Goal: Communication & Community: Answer question/provide support

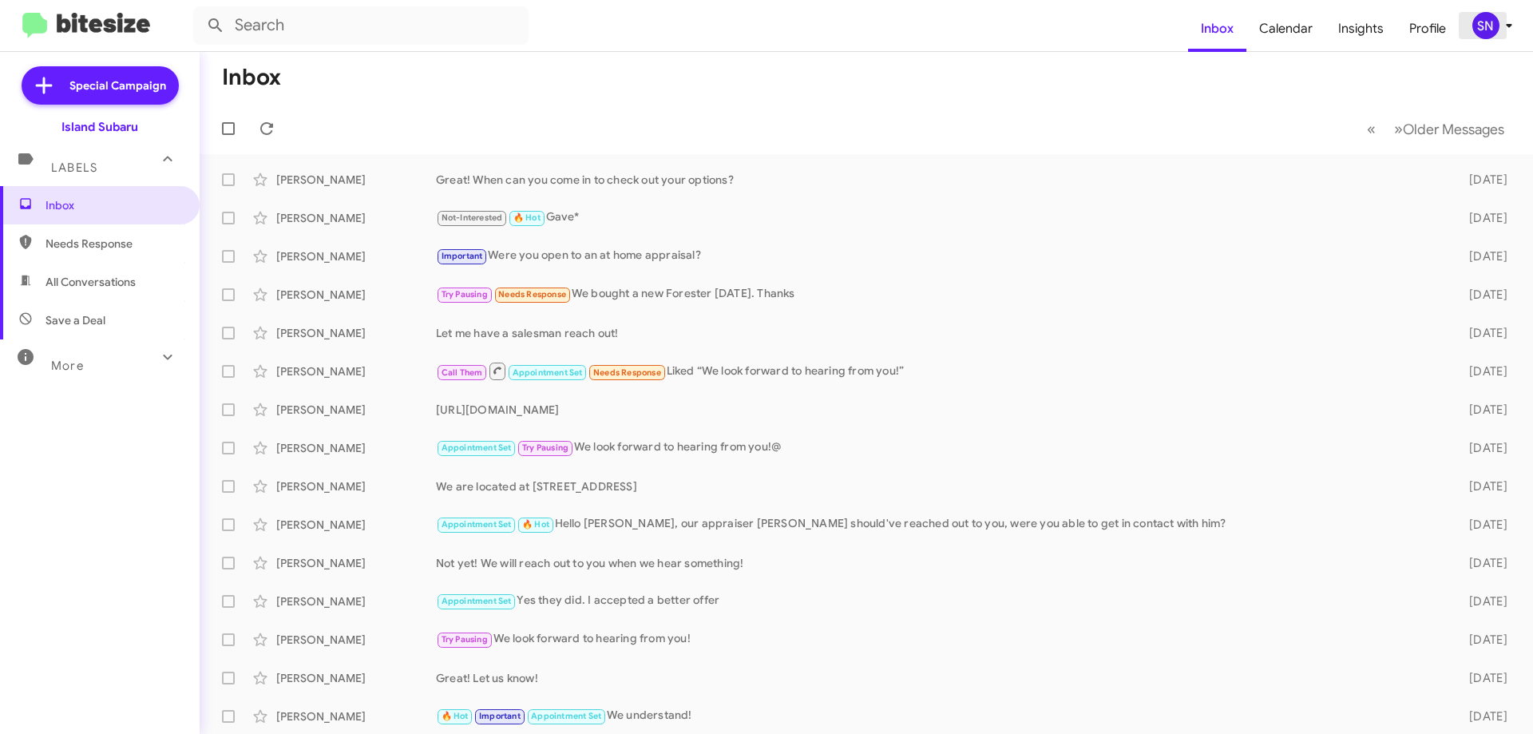
click at [1488, 26] on div "SN" at bounding box center [1485, 25] width 27 height 27
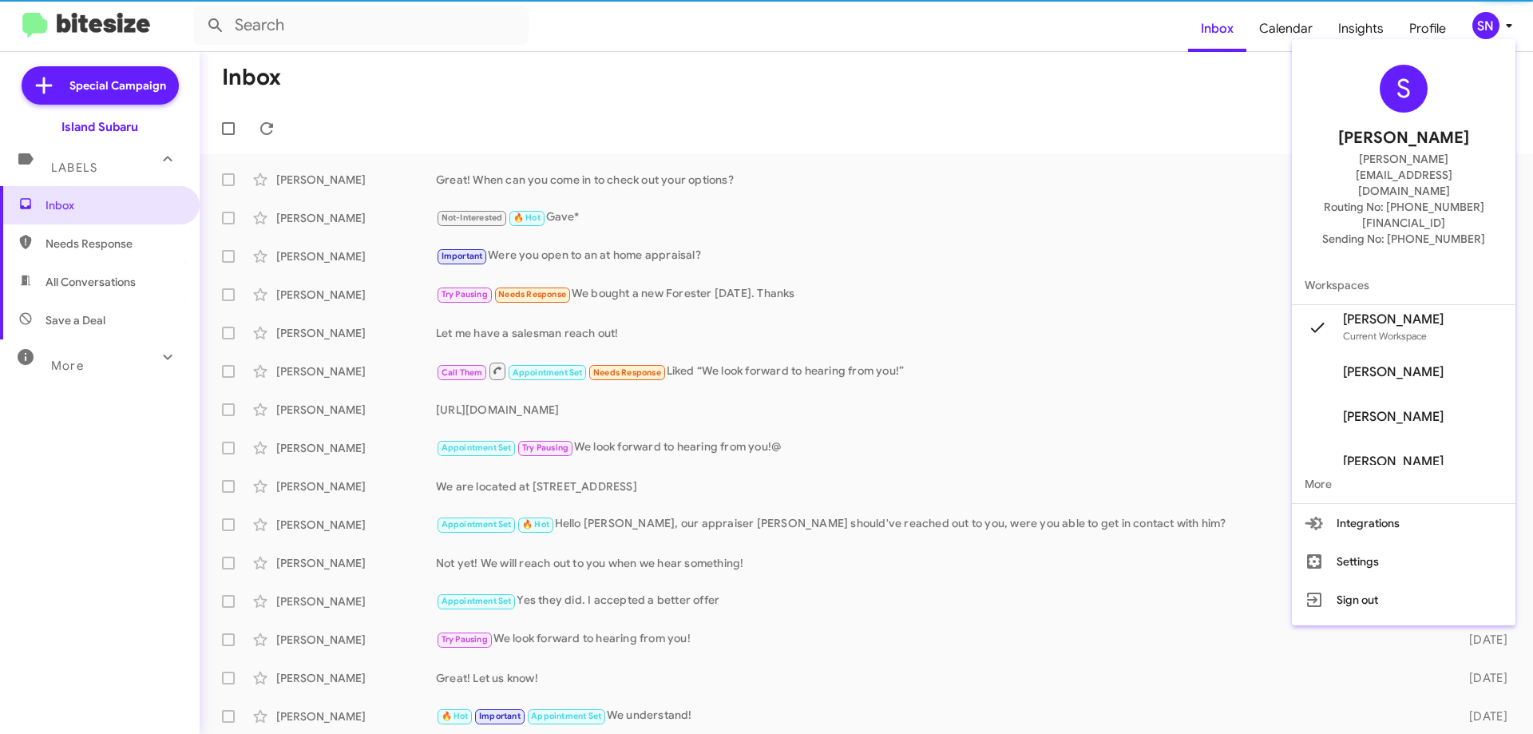
click at [1350, 580] on button "Sign out" at bounding box center [1404, 599] width 224 height 38
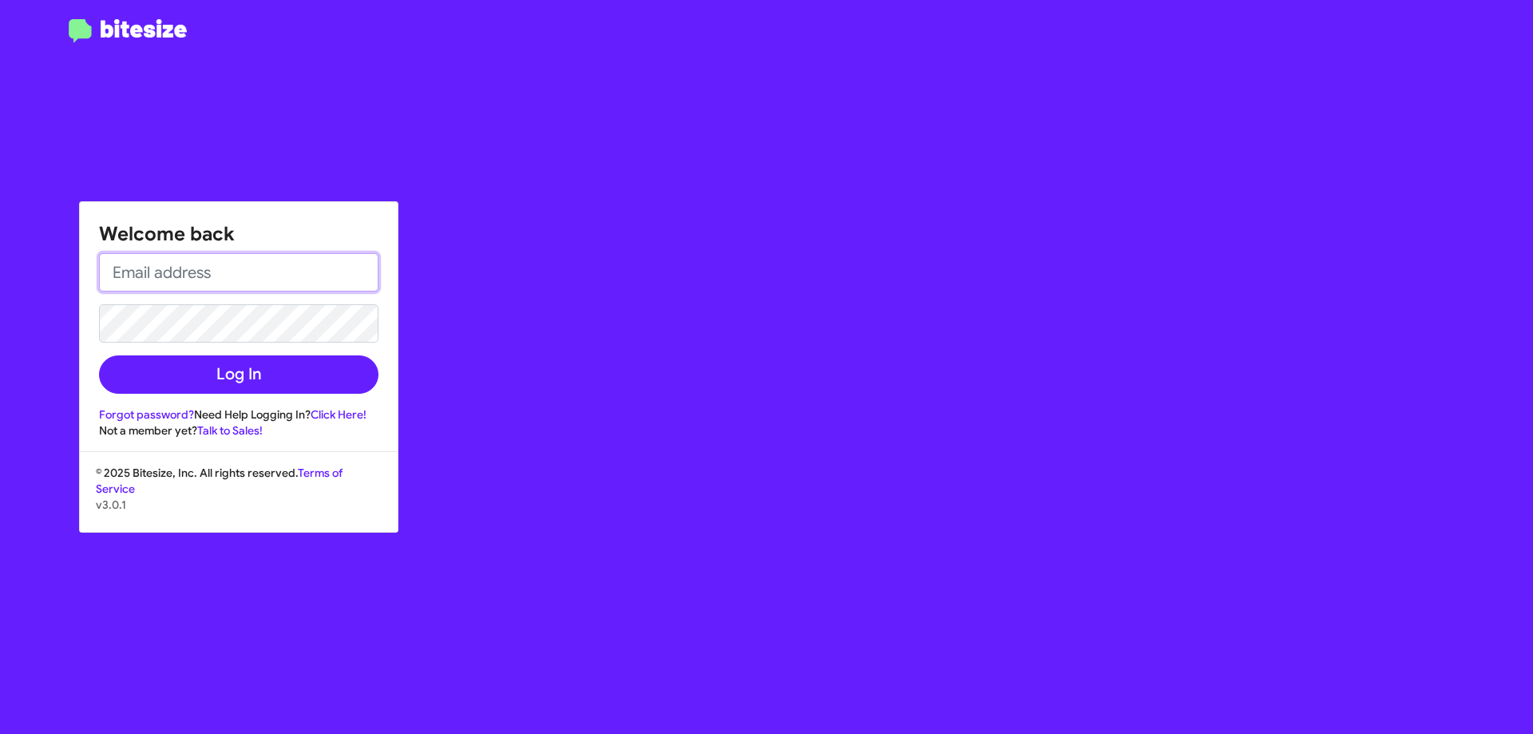
click at [270, 257] on input "email" at bounding box center [238, 272] width 279 height 38
type input "[PERSON_NAME][EMAIL_ADDRESS][DOMAIN_NAME]"
click at [99, 355] on button "Log In" at bounding box center [238, 374] width 279 height 38
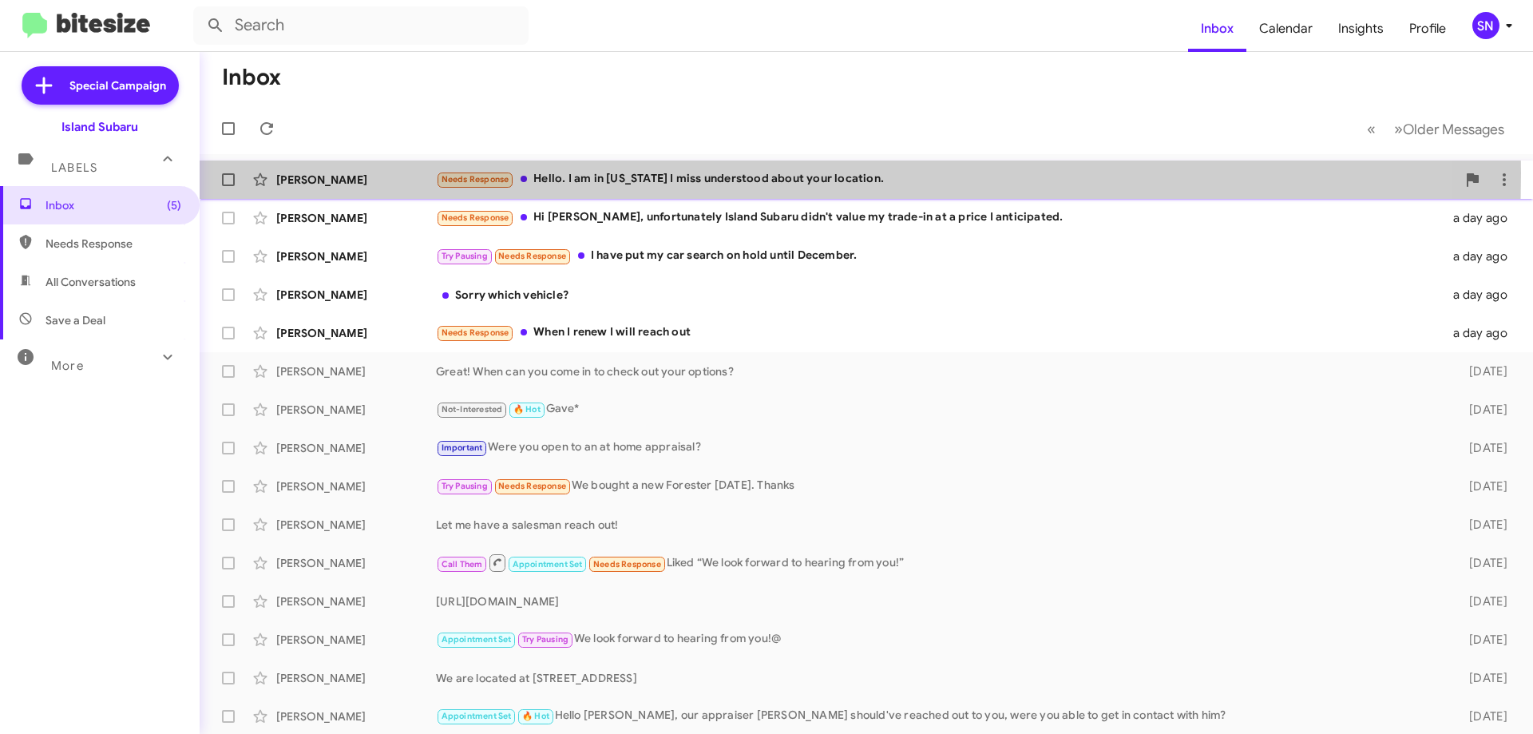
click at [573, 172] on div "Needs Response Hello. I am in [US_STATE] I miss understood about your location." at bounding box center [946, 179] width 1020 height 18
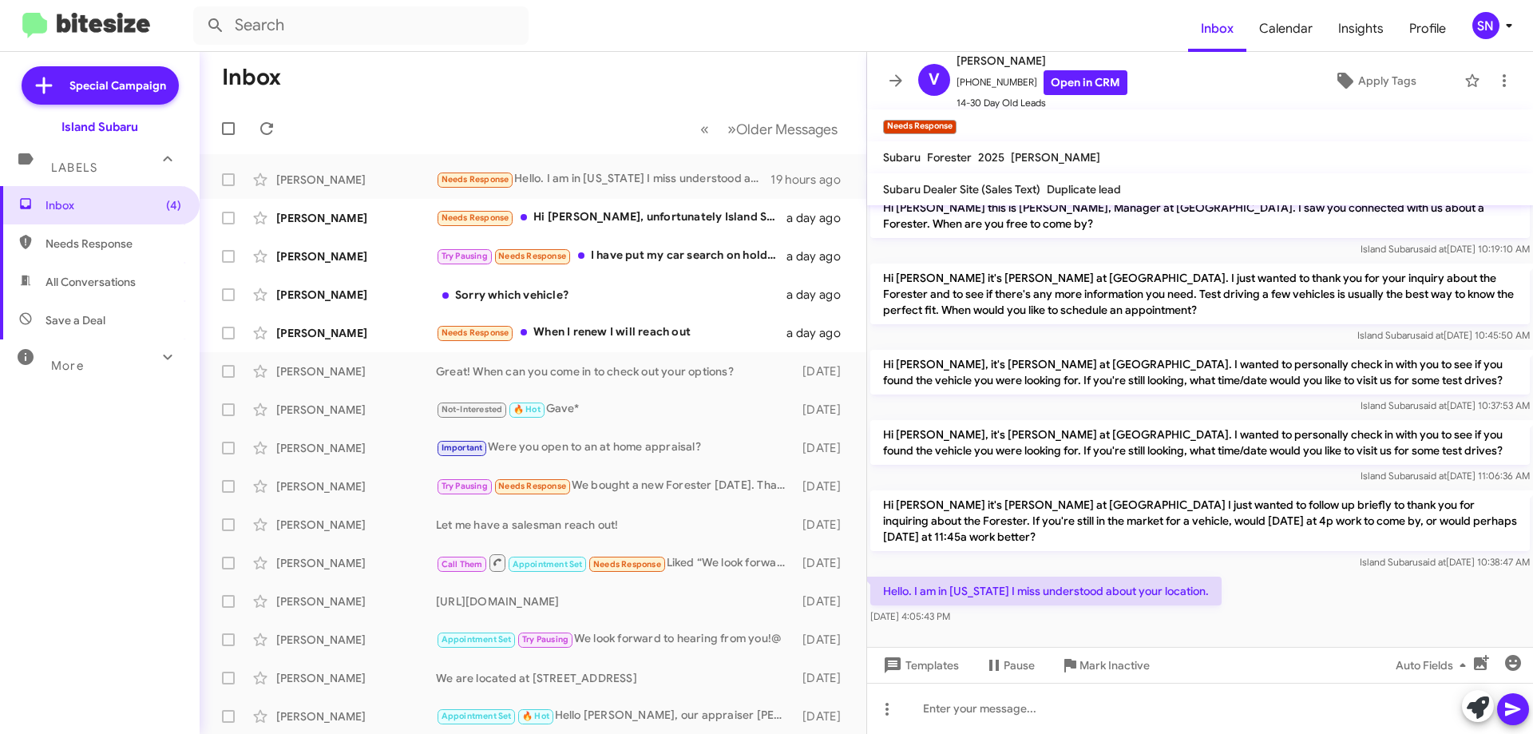
scroll to position [20, 0]
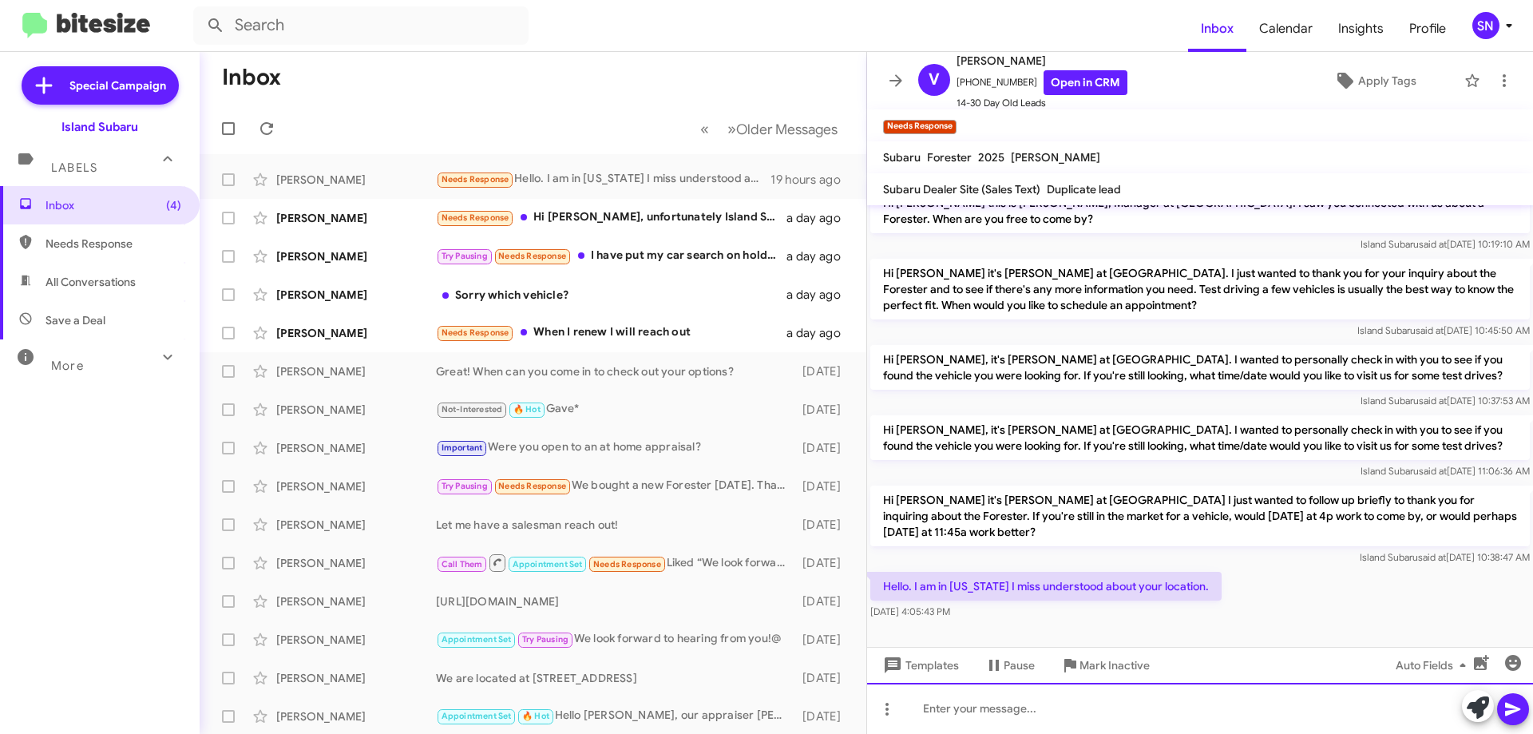
click at [985, 701] on div at bounding box center [1200, 708] width 666 height 51
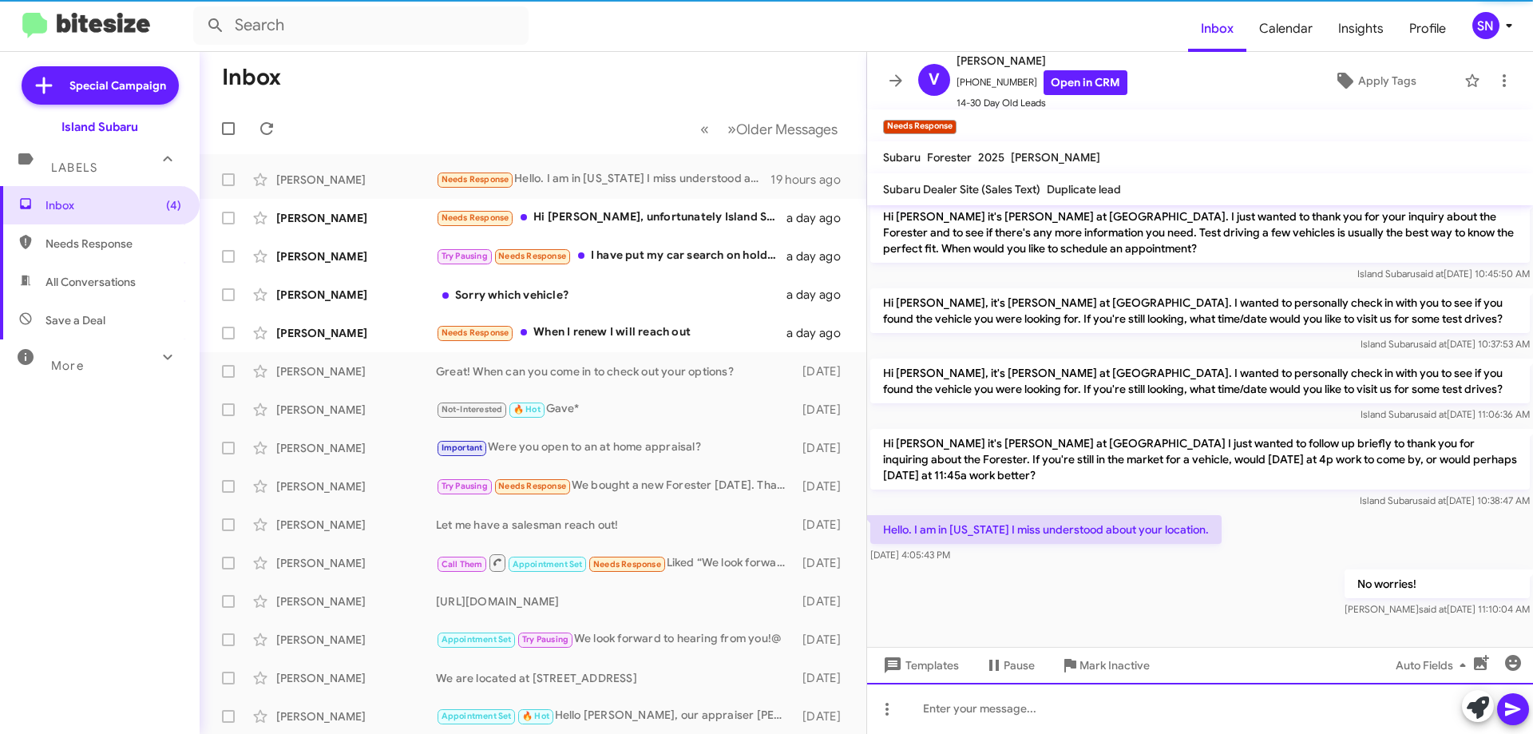
scroll to position [78, 0]
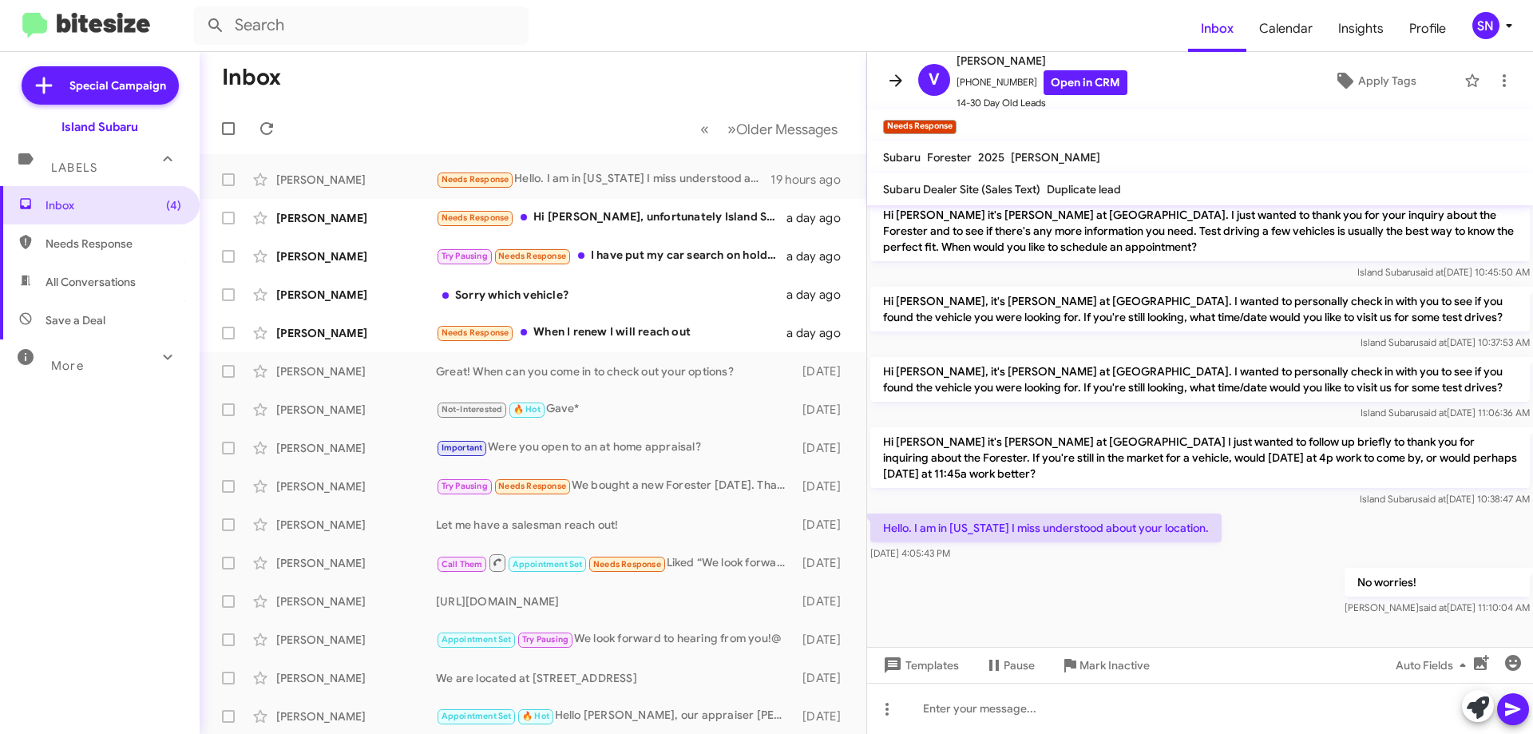
click at [893, 79] on icon at bounding box center [895, 80] width 19 height 19
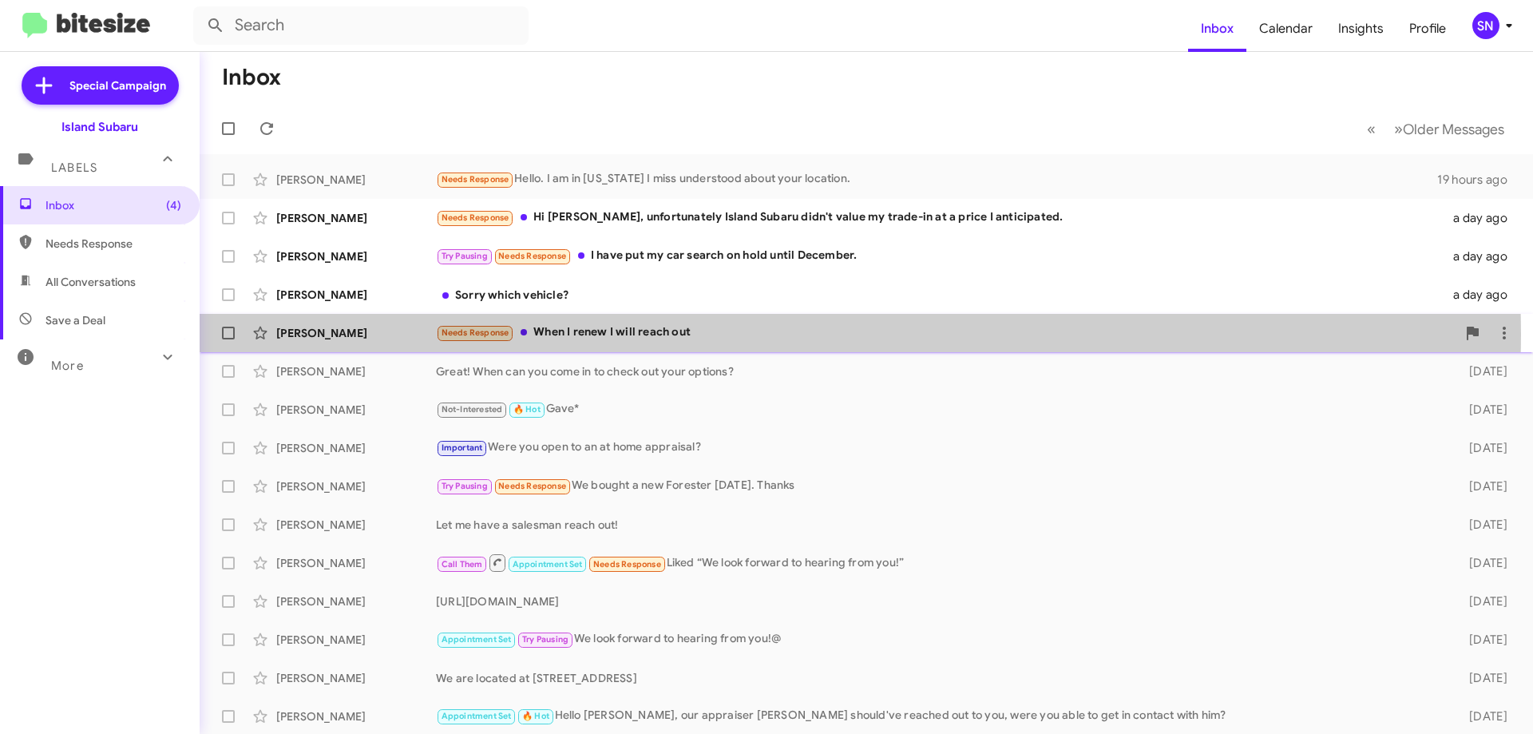
click at [659, 334] on div "Needs Response When I renew I will reach out" at bounding box center [946, 332] width 1020 height 18
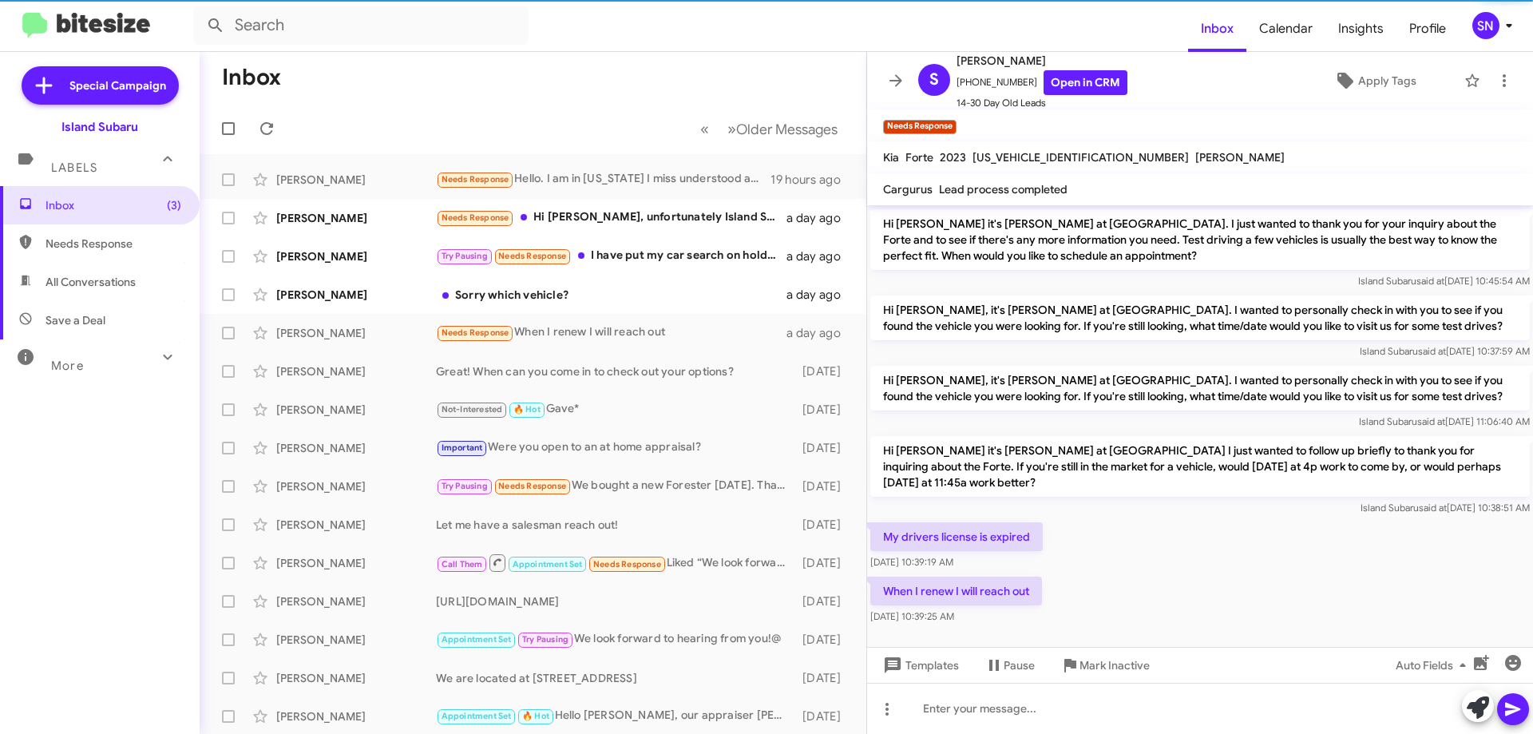
scroll to position [78, 0]
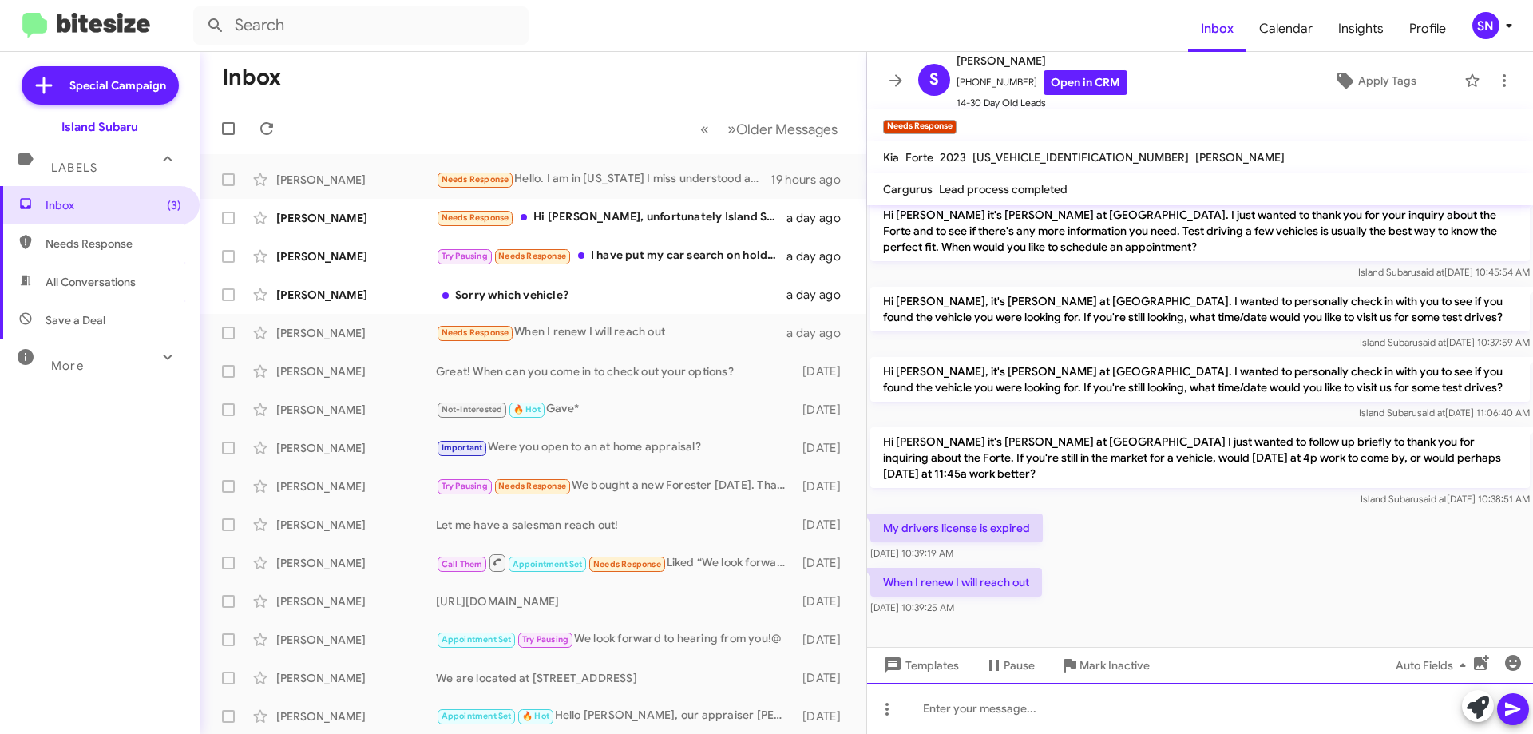
click at [970, 719] on div at bounding box center [1200, 708] width 666 height 51
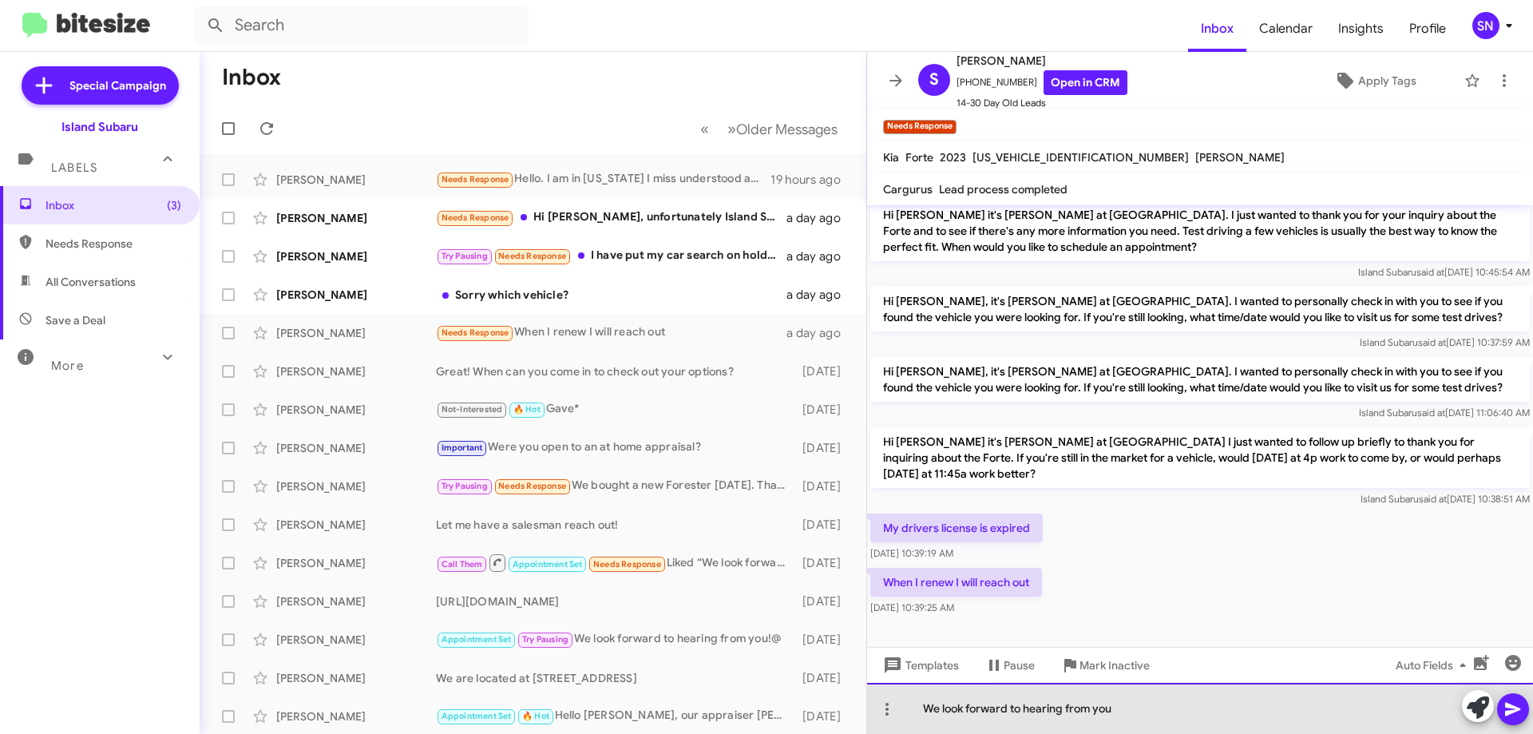
click at [1162, 712] on div "We look forward to hearing from you" at bounding box center [1200, 708] width 666 height 51
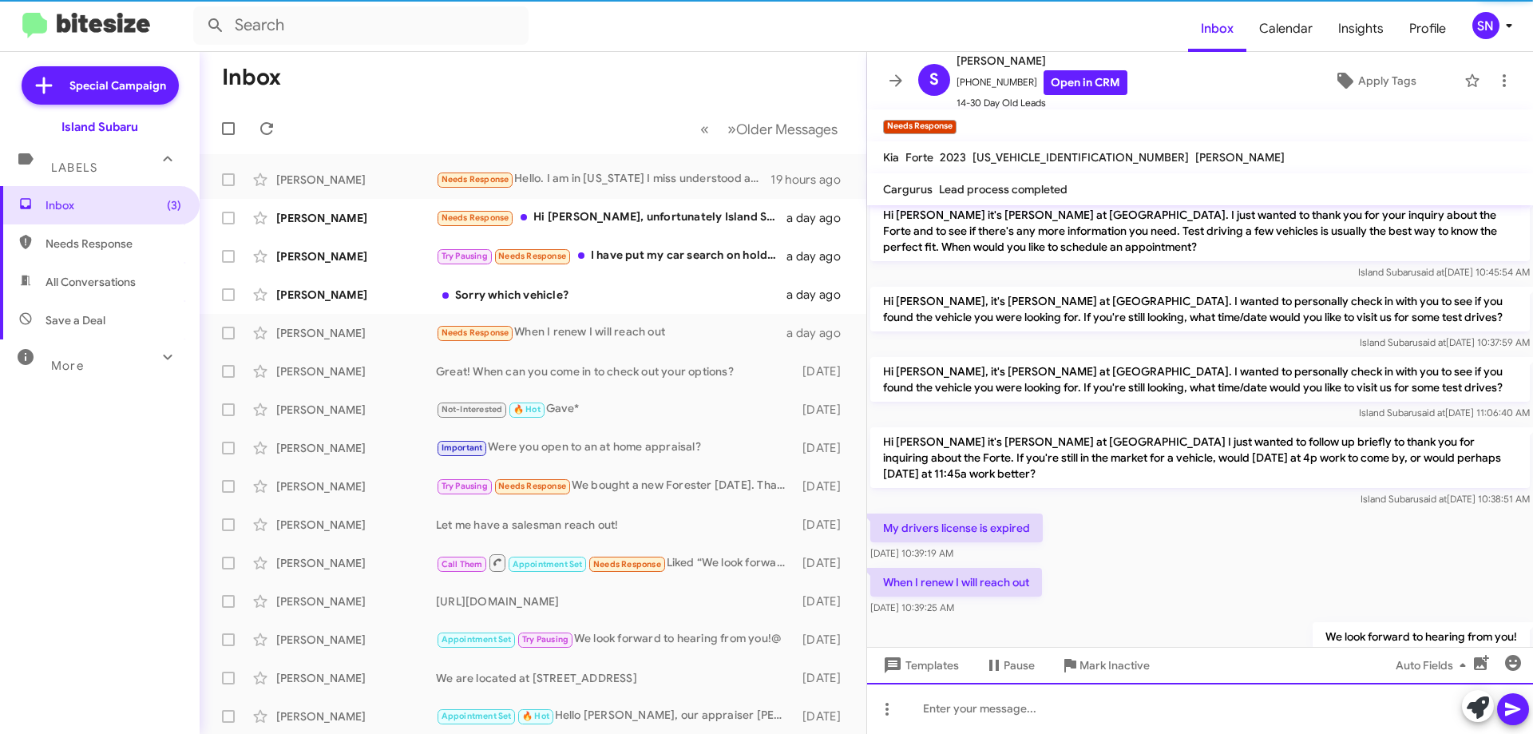
scroll to position [137, 0]
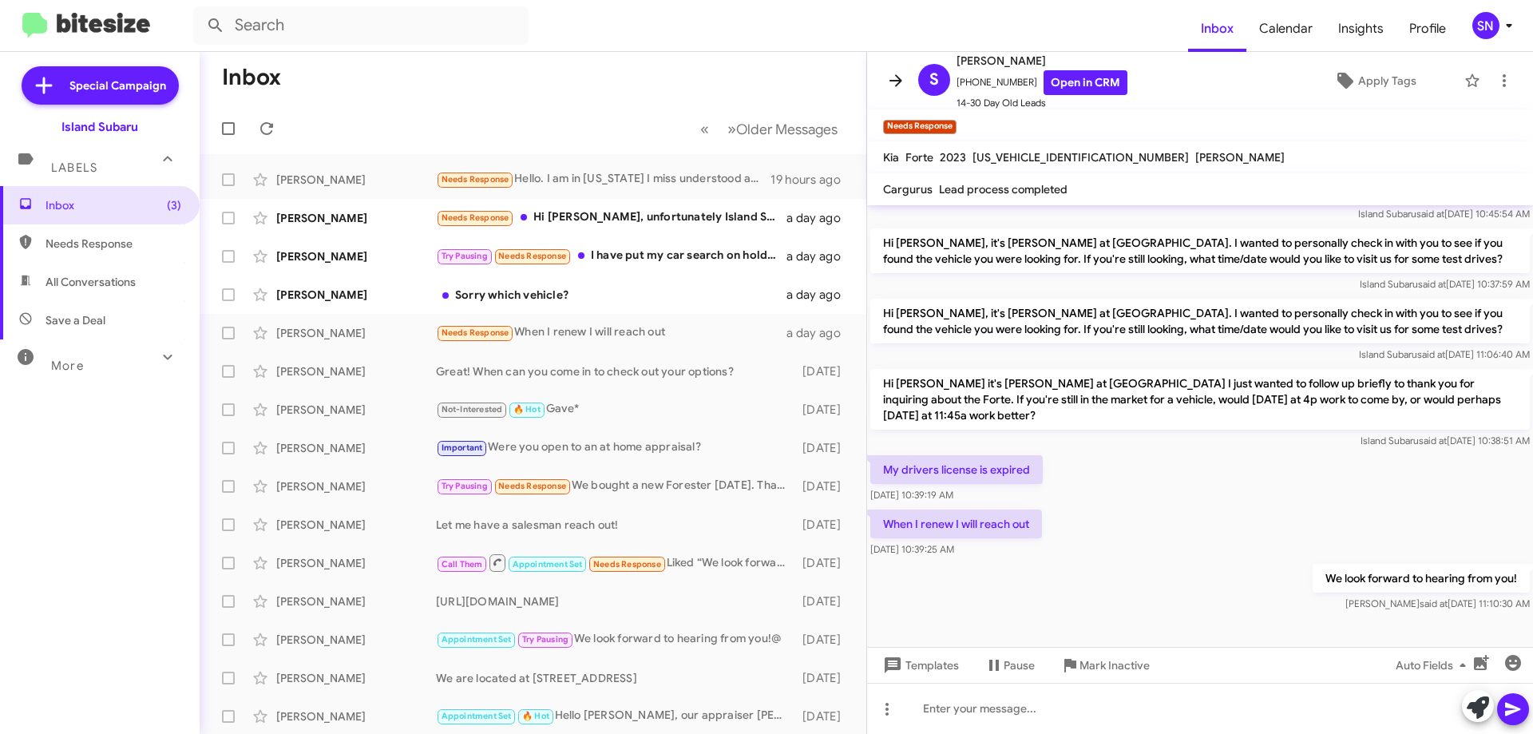
click at [900, 74] on icon at bounding box center [895, 80] width 19 height 19
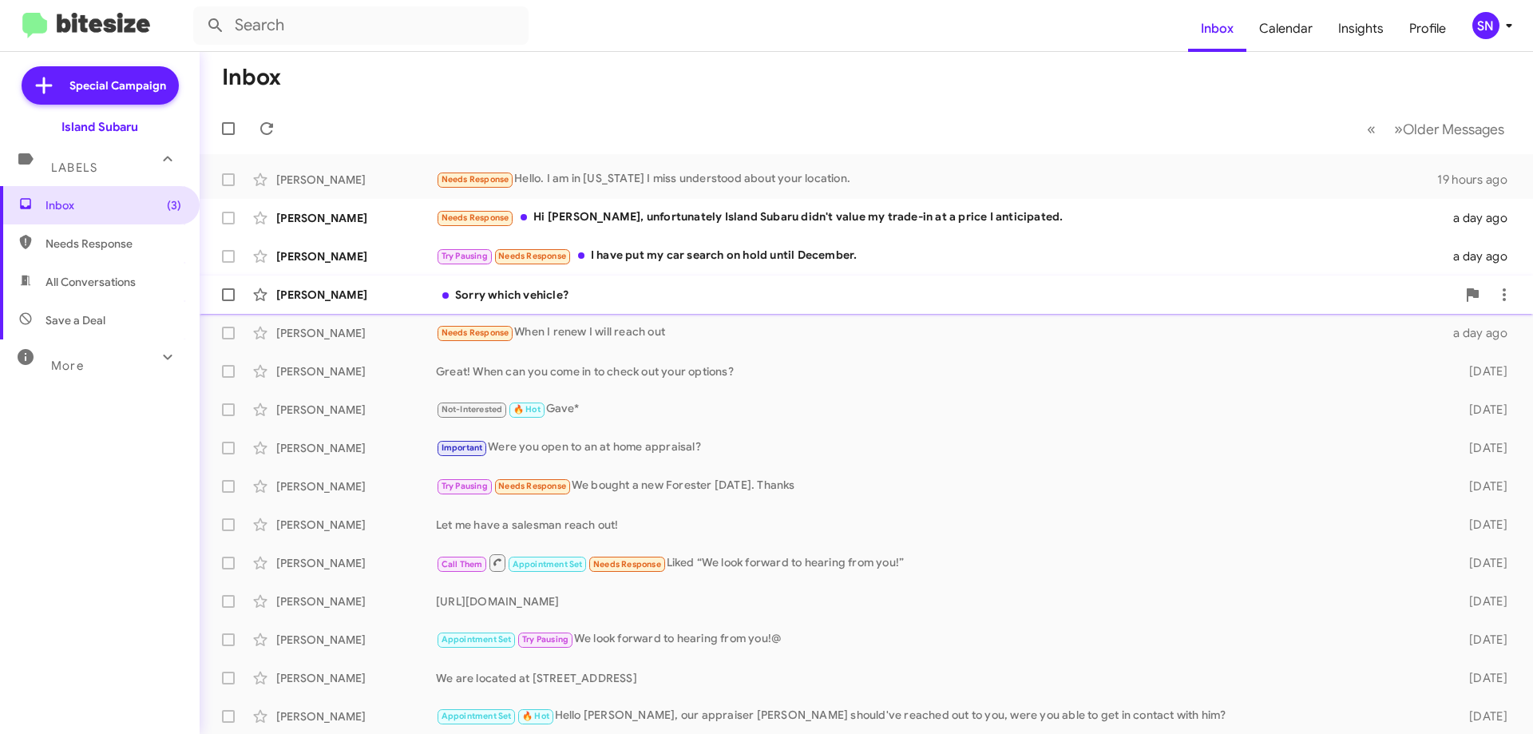
click at [647, 290] on div "Sorry which vehicle?" at bounding box center [946, 295] width 1020 height 16
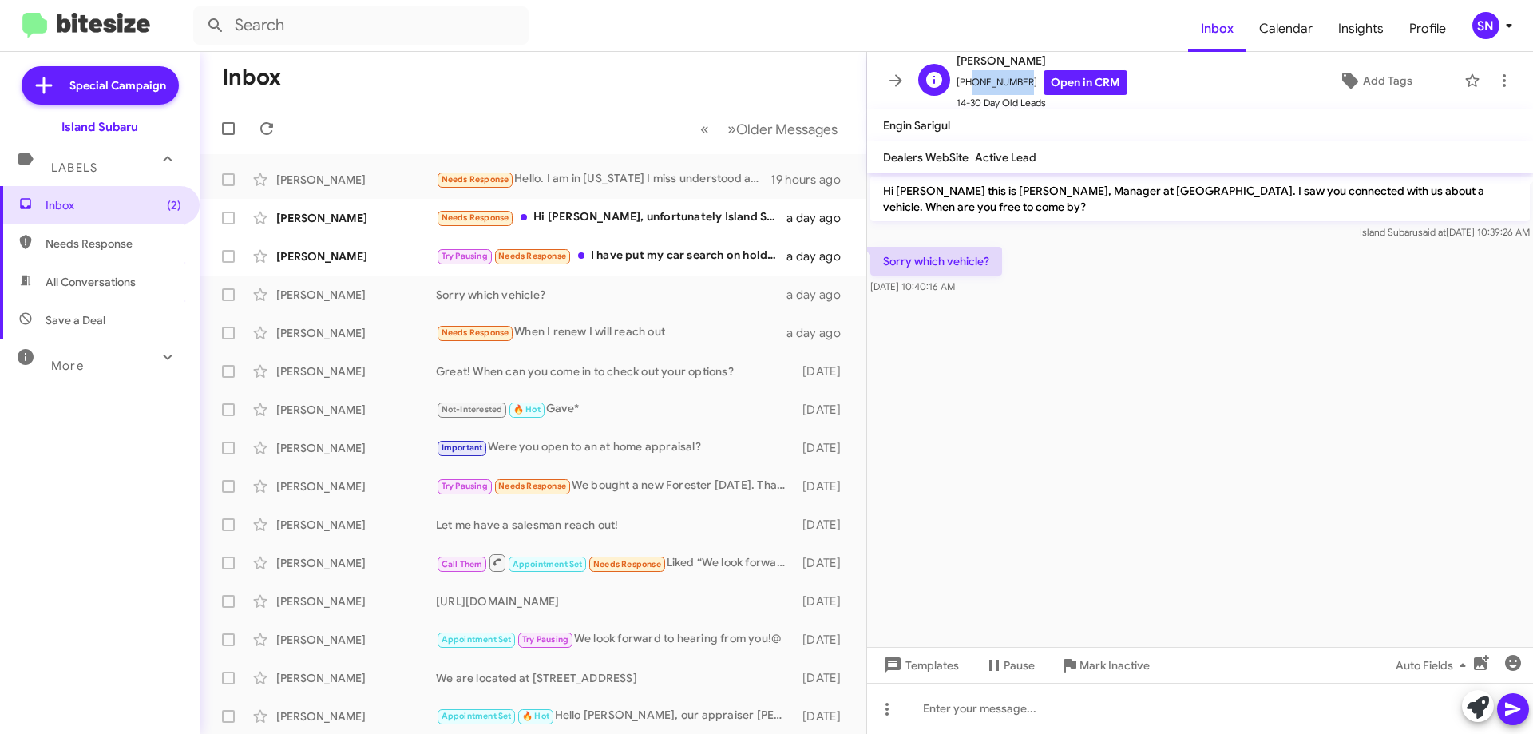
drag, startPoint x: 1013, startPoint y: 82, endPoint x: 965, endPoint y: 82, distance: 47.9
click at [965, 82] on span "[PHONE_NUMBER] Open in CRM" at bounding box center [1041, 82] width 171 height 25
copy span "9176916837"
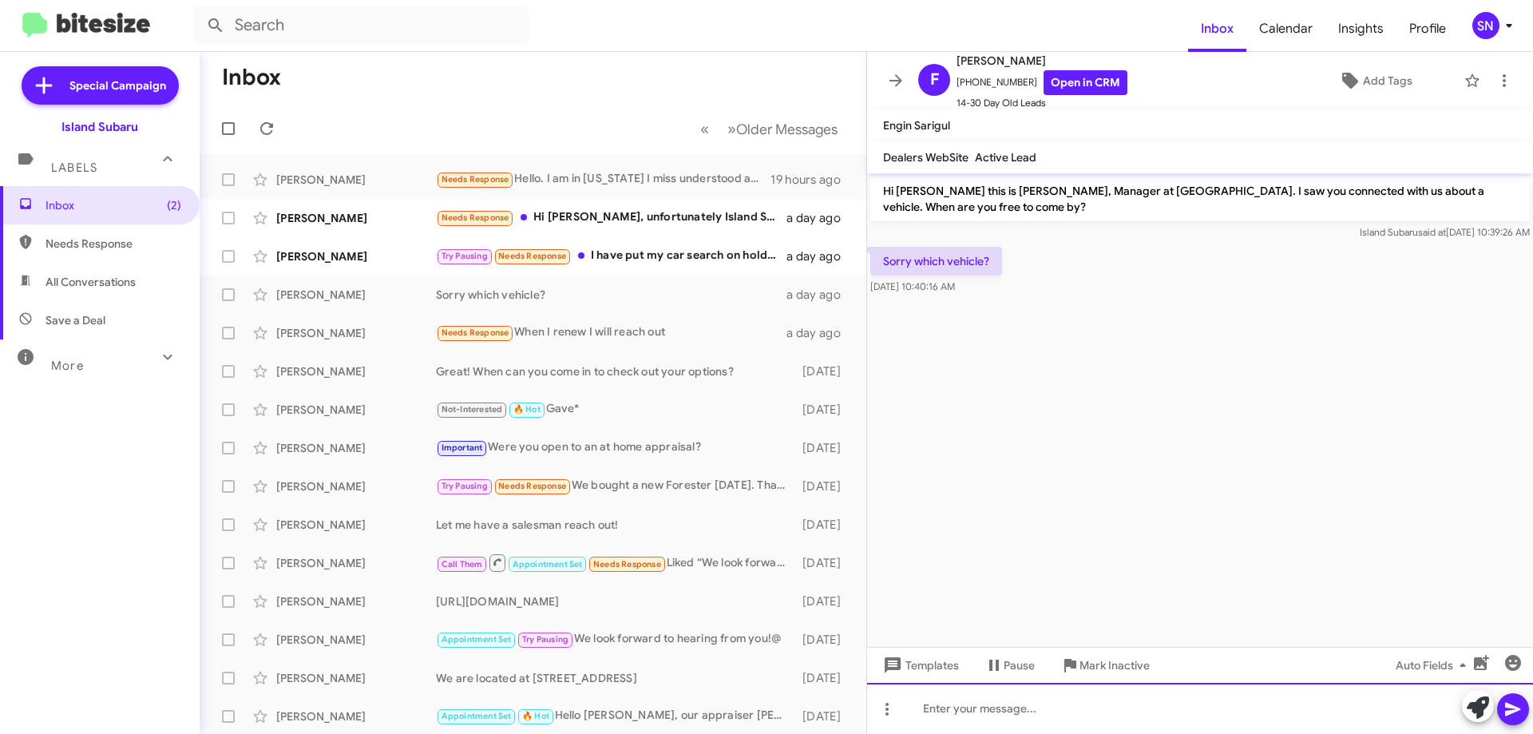
click at [1007, 706] on div at bounding box center [1200, 708] width 666 height 51
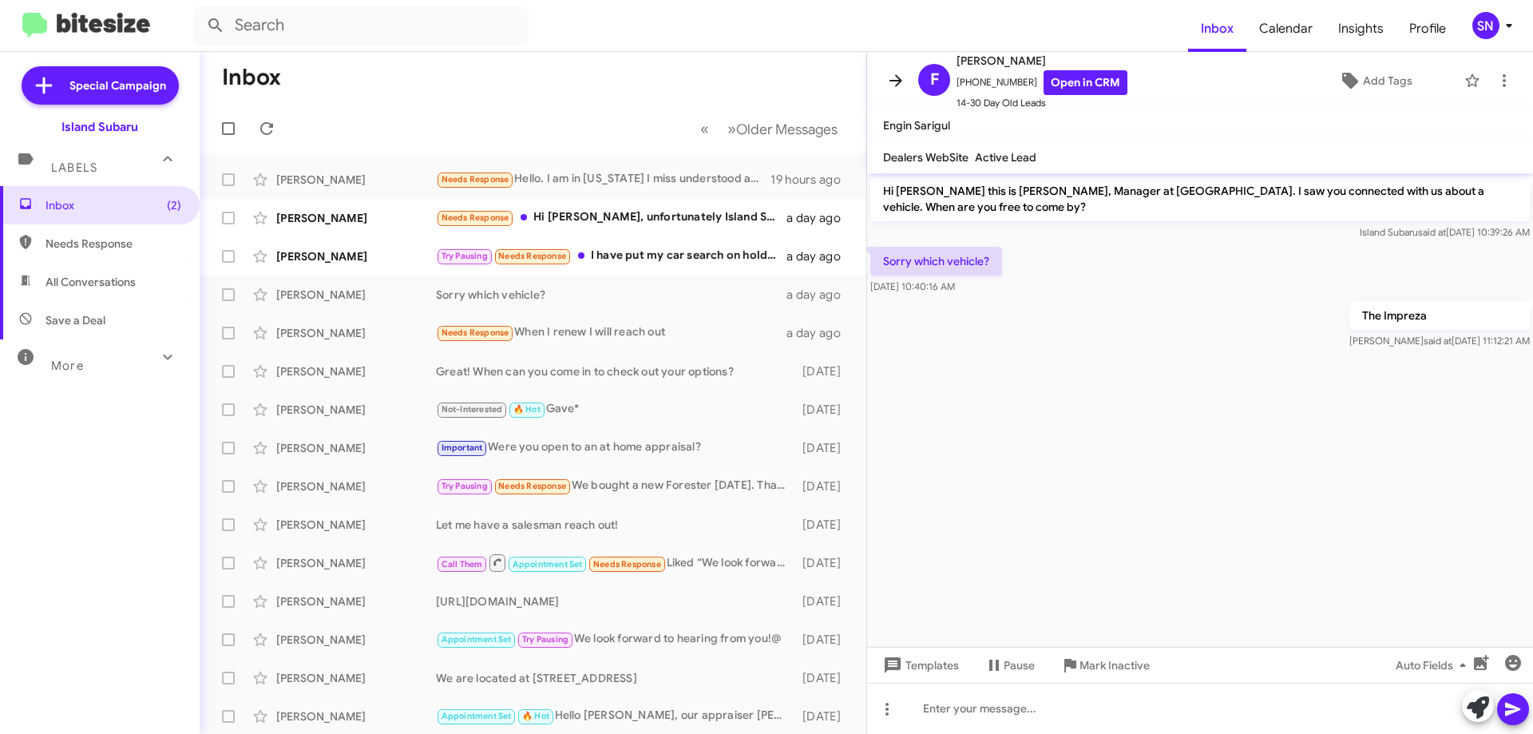
click at [893, 70] on button at bounding box center [896, 81] width 32 height 32
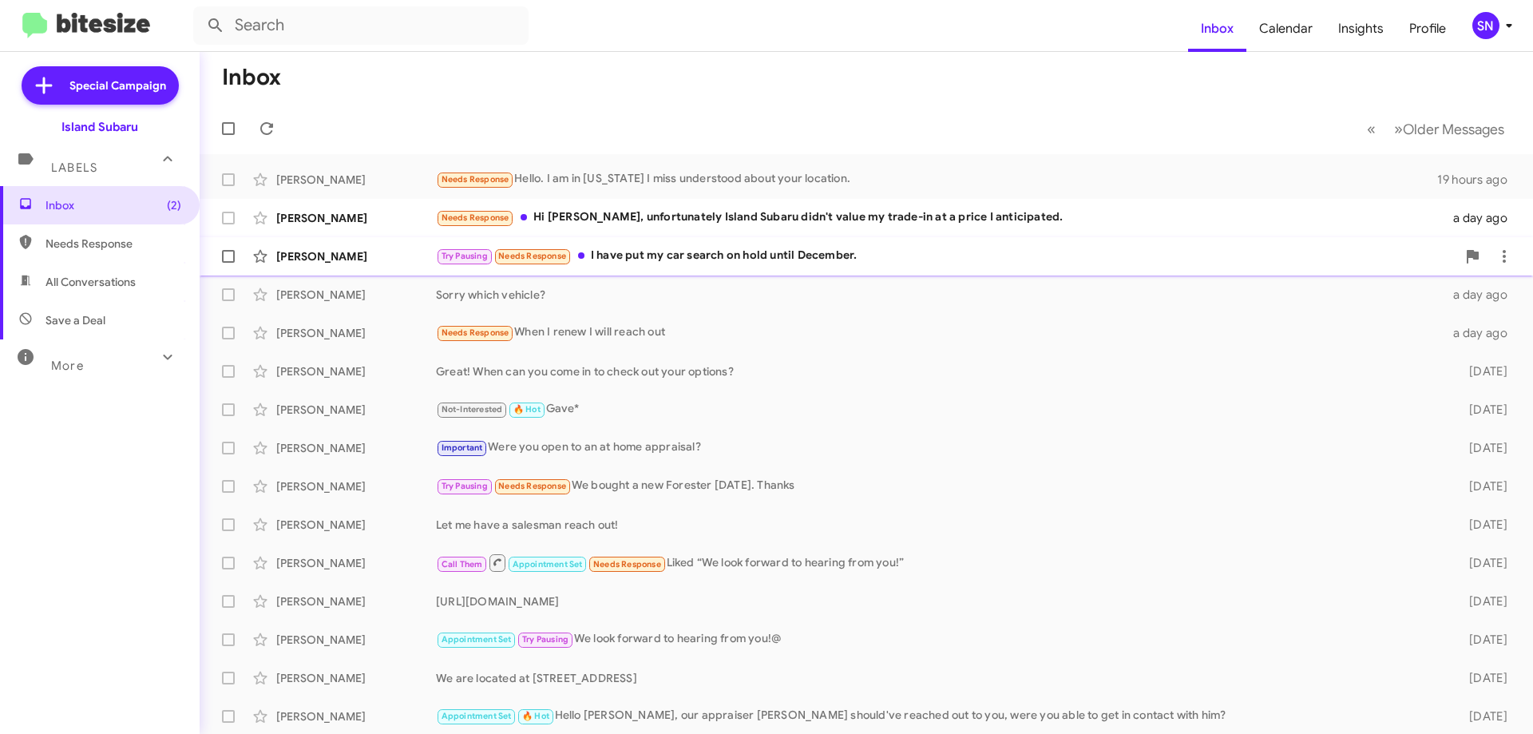
click at [764, 260] on div "Try Pausing Needs Response I have put my car search on hold until December." at bounding box center [946, 256] width 1020 height 18
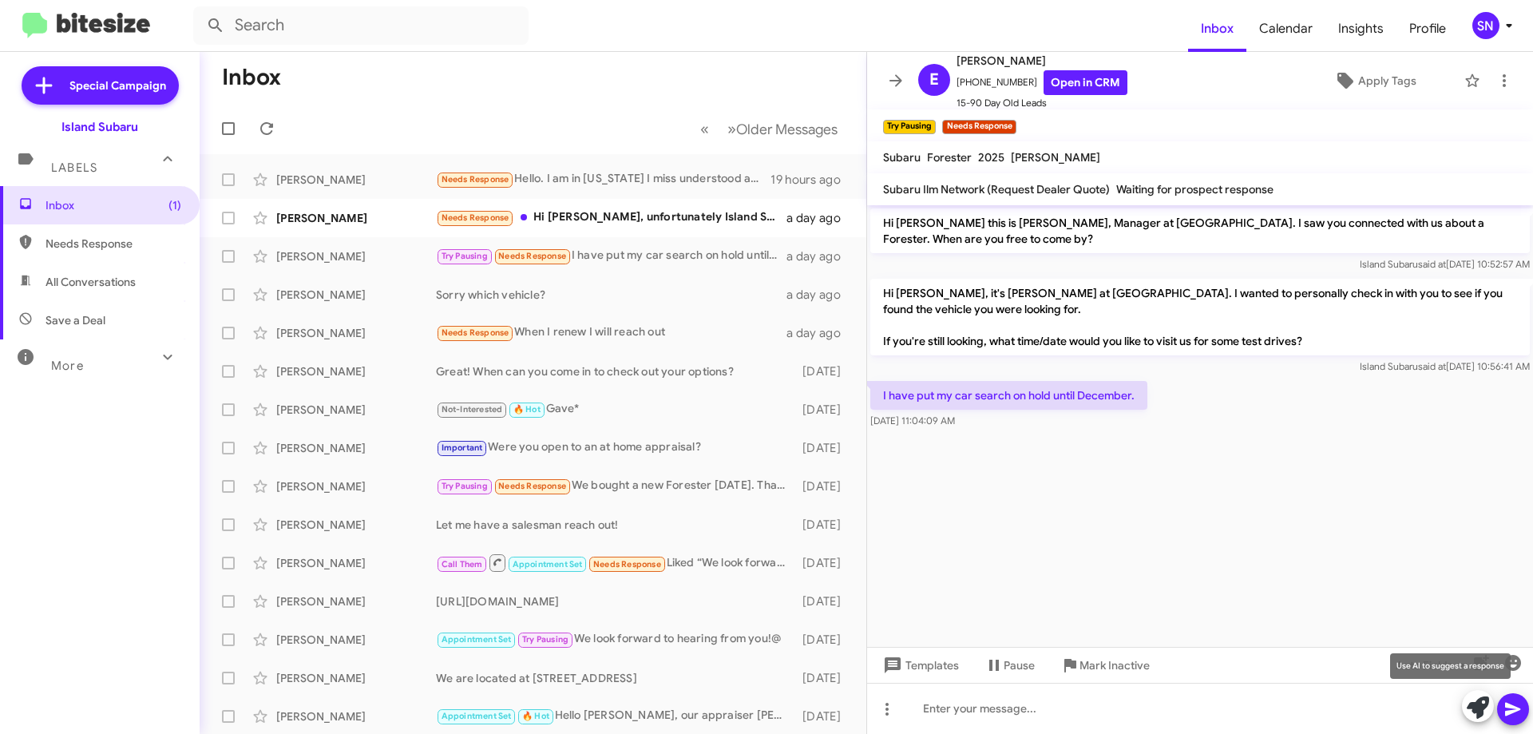
click at [1477, 702] on icon at bounding box center [1477, 707] width 22 height 22
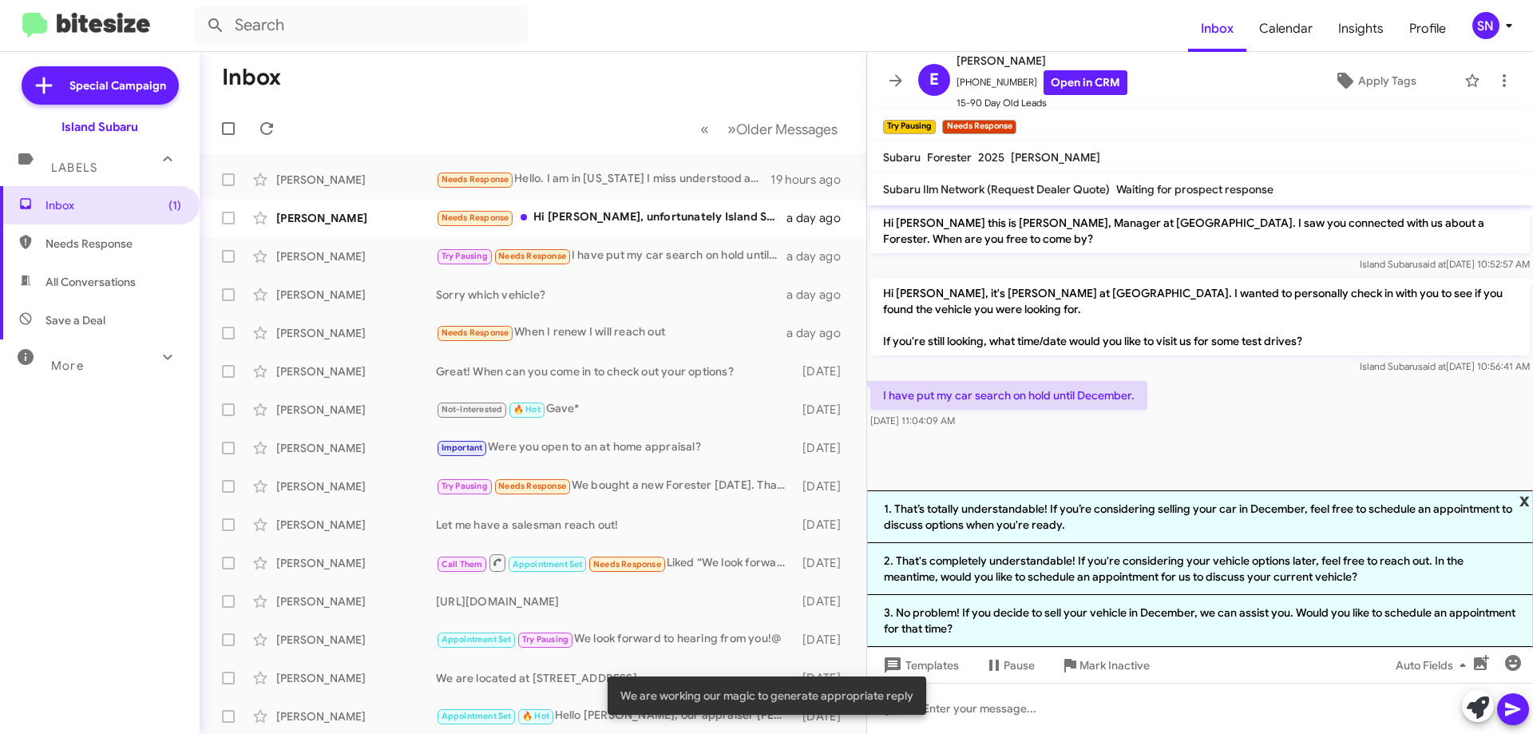
click at [1526, 498] on span "x" at bounding box center [1524, 499] width 10 height 19
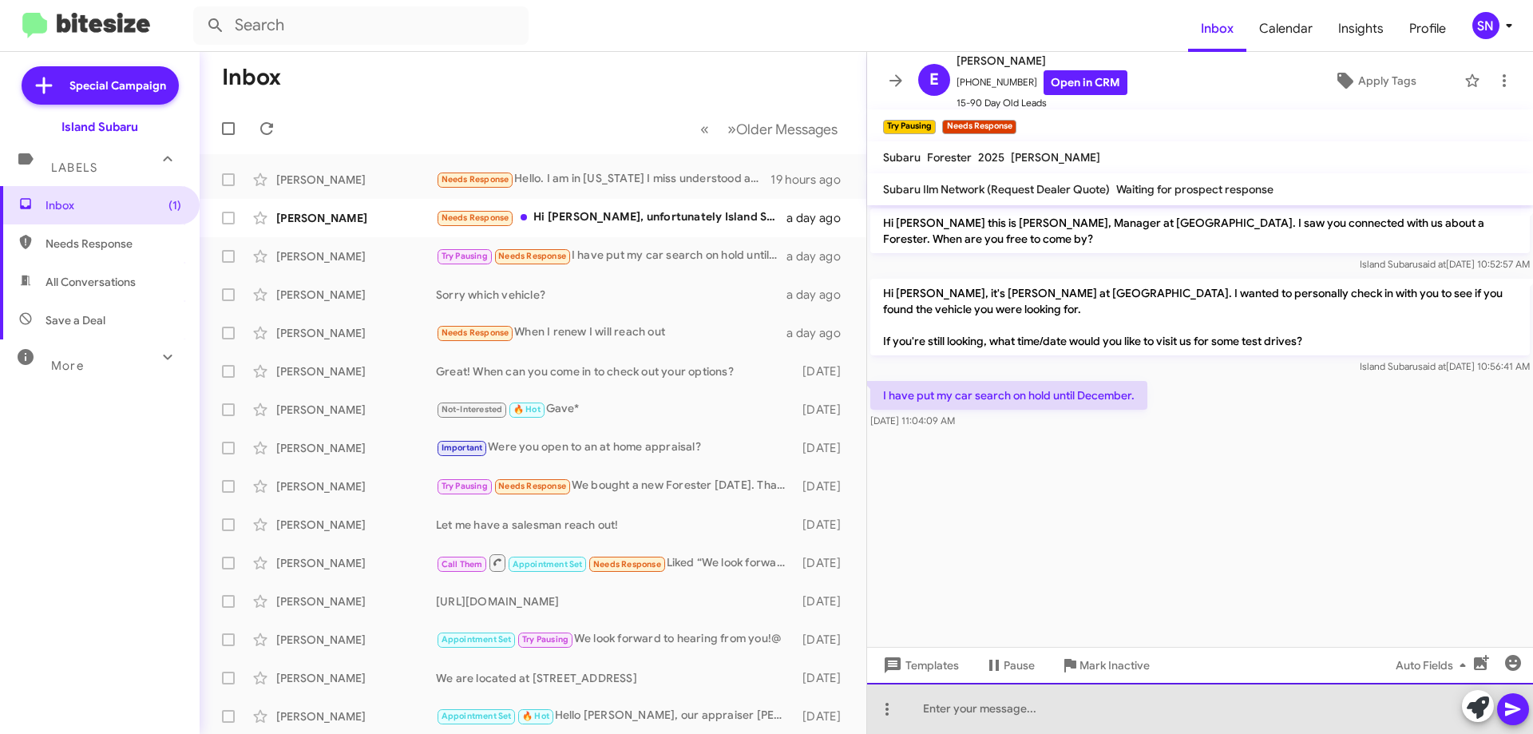
click at [1004, 707] on div at bounding box center [1200, 708] width 666 height 51
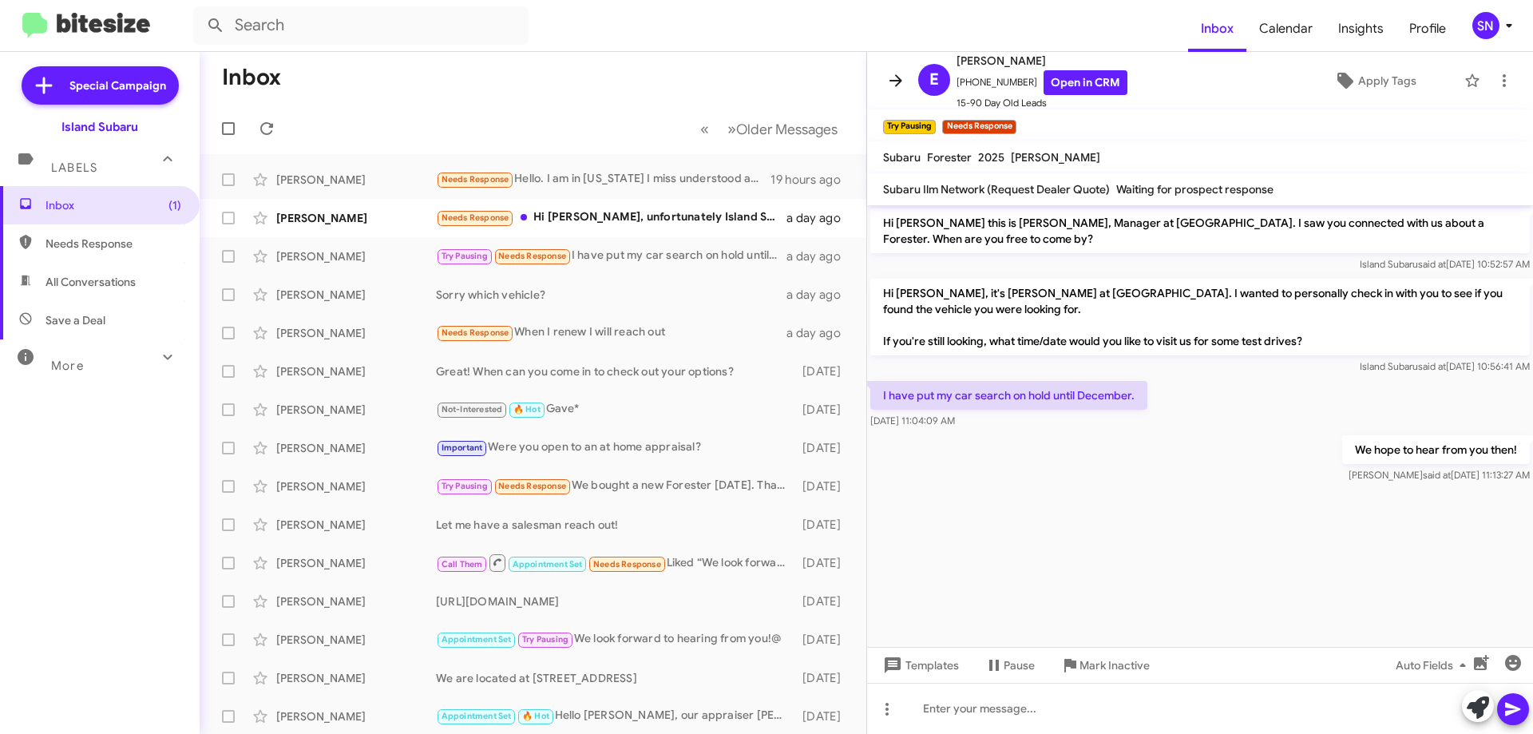
click at [901, 77] on icon at bounding box center [895, 80] width 19 height 19
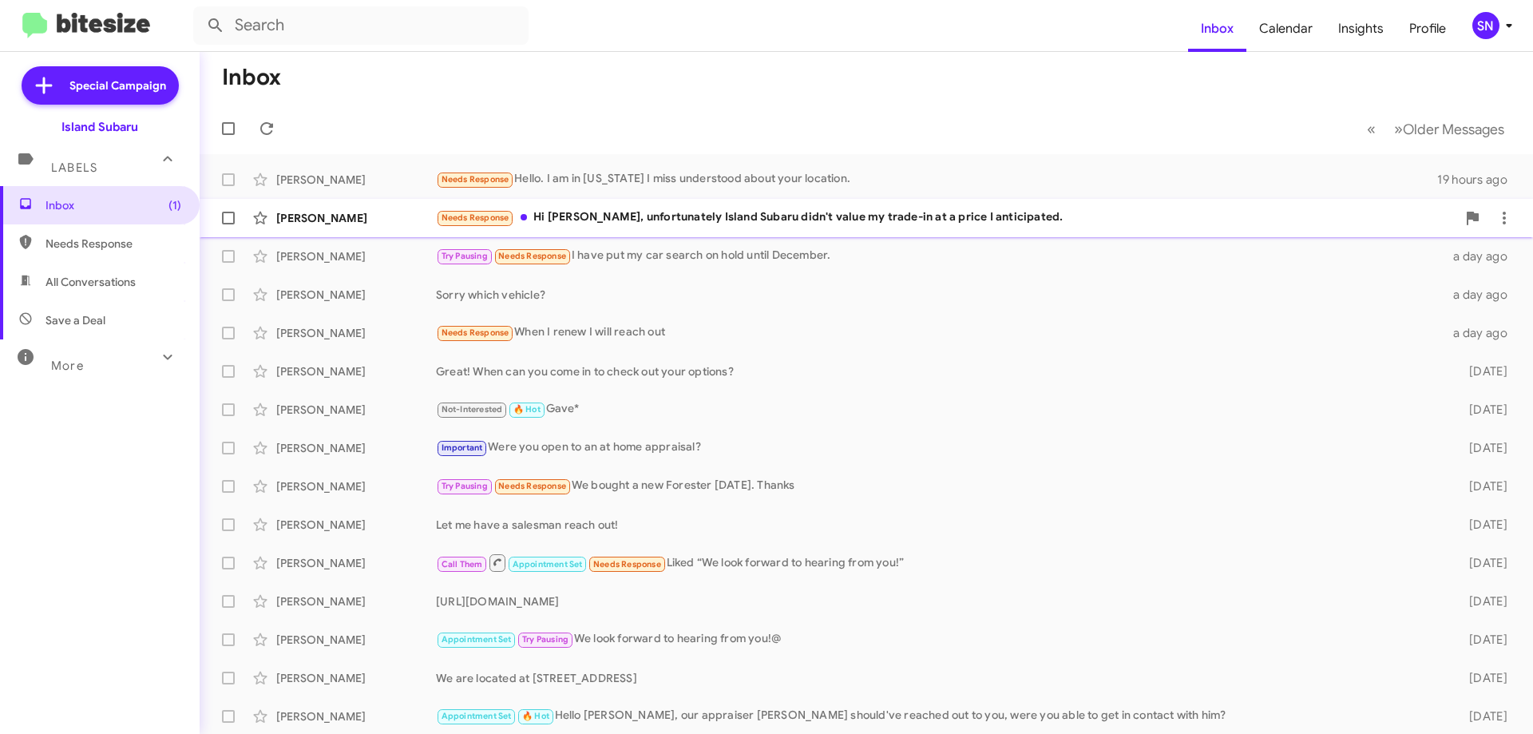
click at [876, 214] on div "Needs Response Hi [PERSON_NAME], unfortunately Island Subaru didn't value my tr…" at bounding box center [946, 217] width 1020 height 18
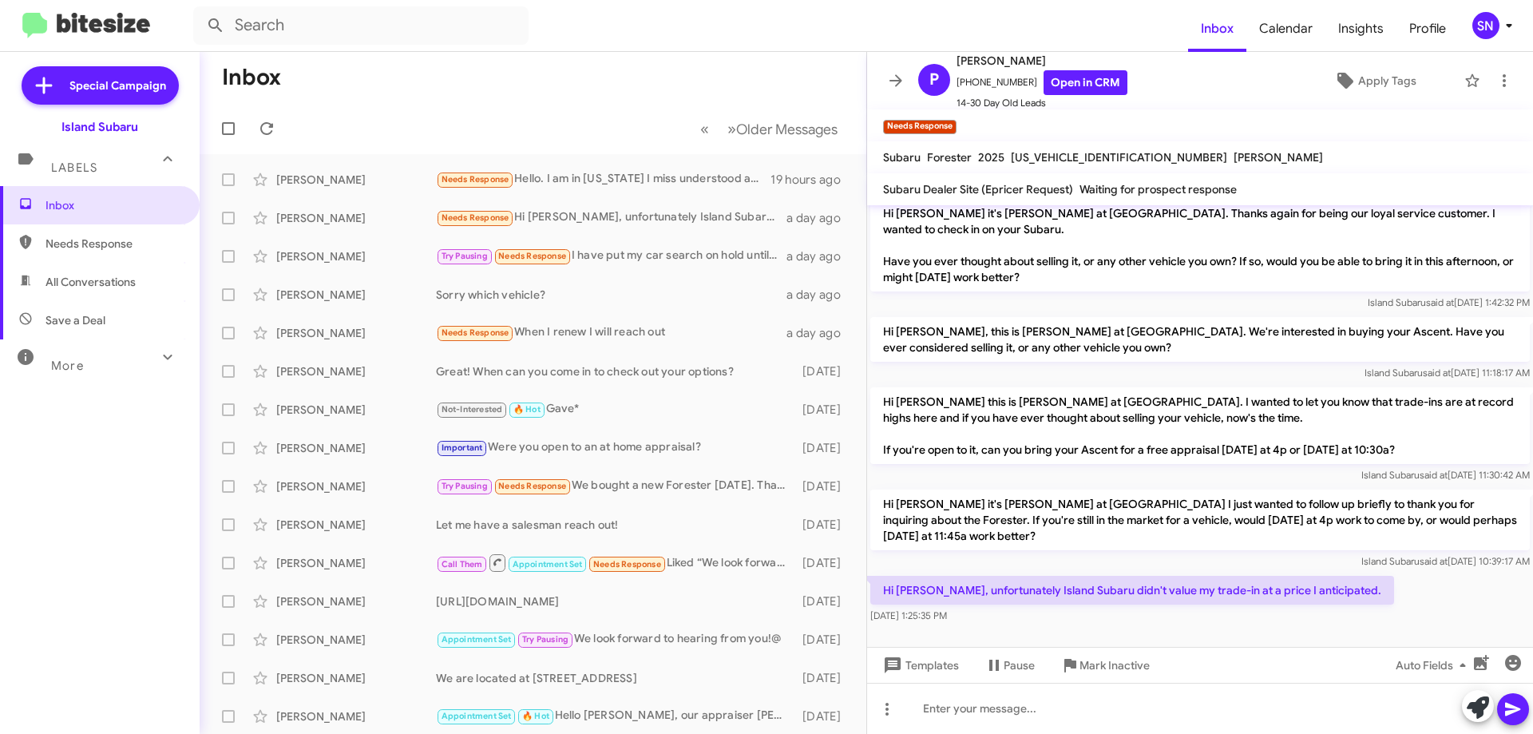
scroll to position [100, 0]
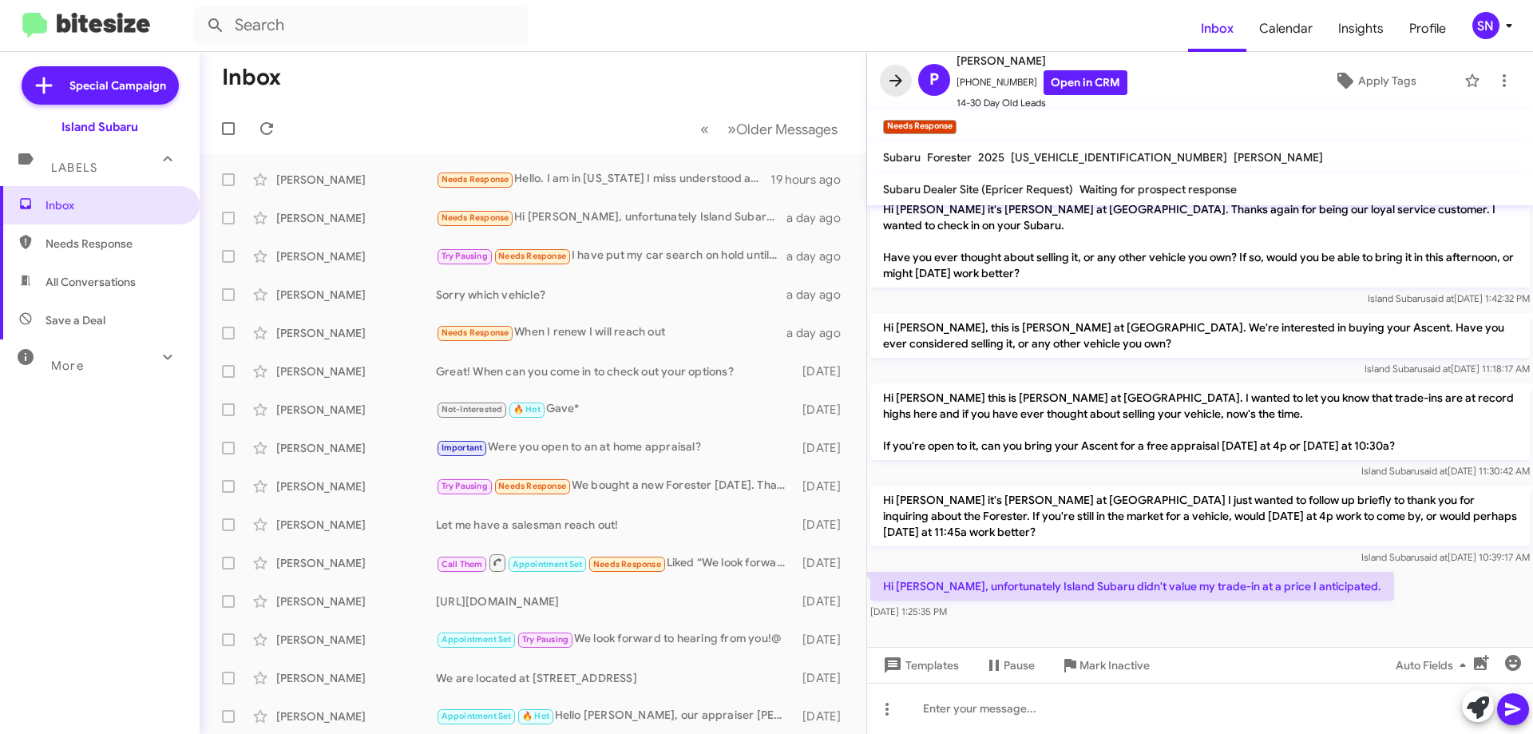
click at [911, 86] on span at bounding box center [896, 80] width 32 height 19
